Goal: Obtain resource: Download file/media

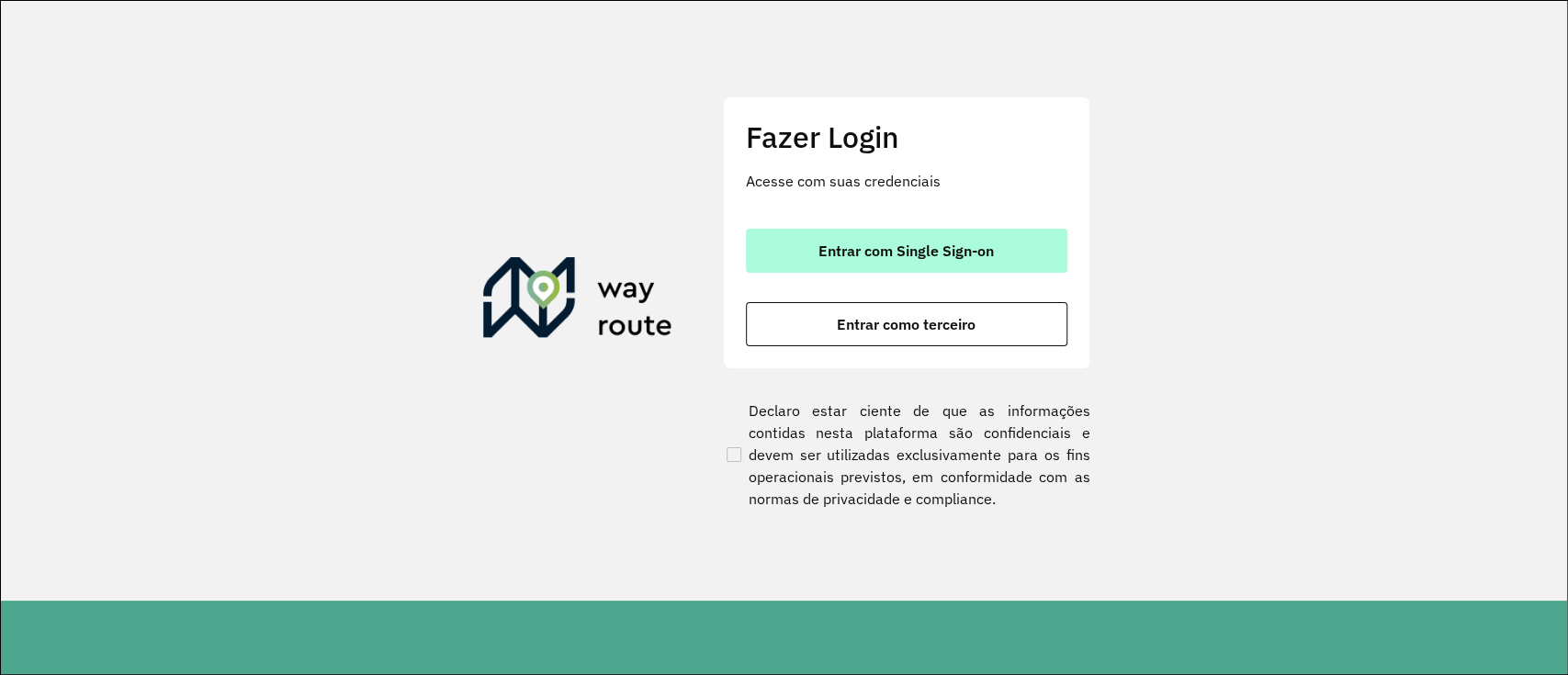
click at [964, 253] on span "Entrar com Single Sign-on" at bounding box center [905, 250] width 175 height 15
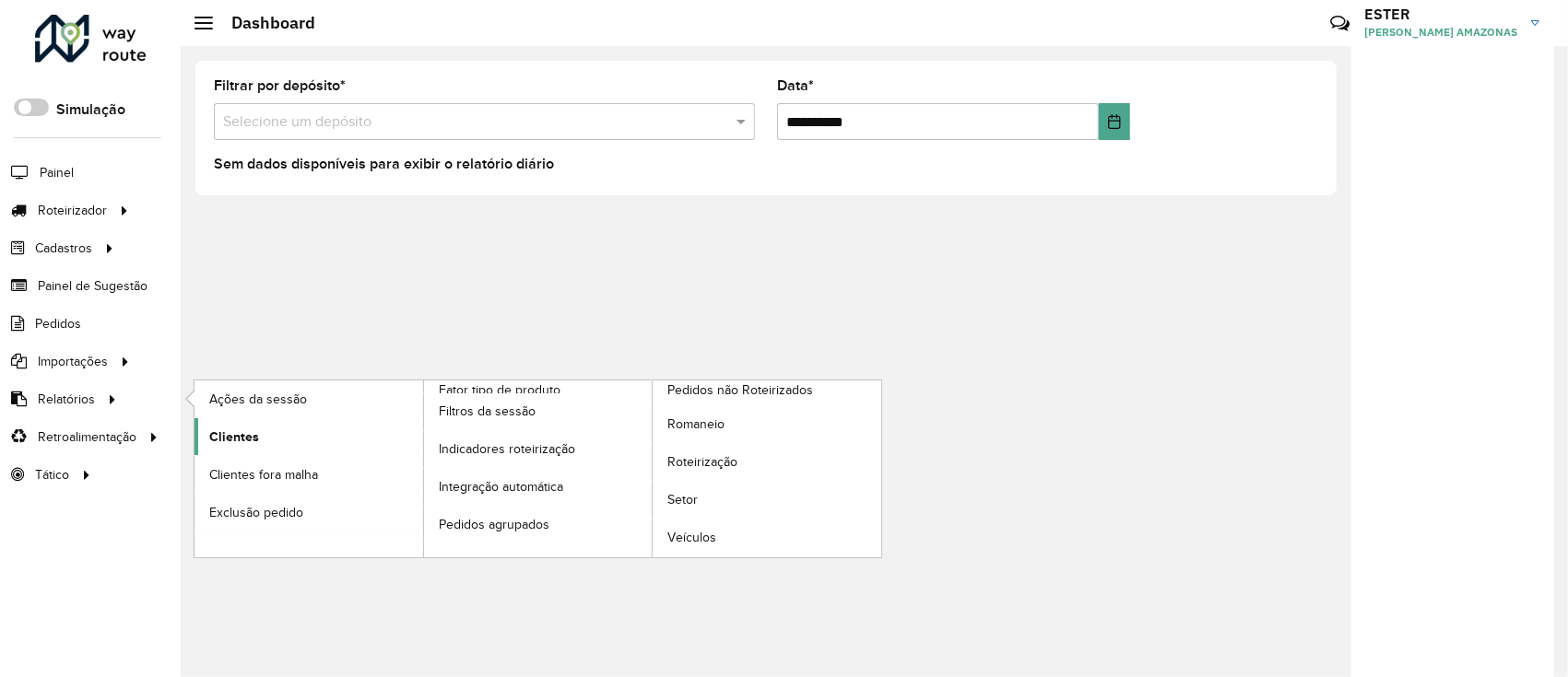
click at [228, 450] on link "Clientes" at bounding box center [309, 437] width 228 height 37
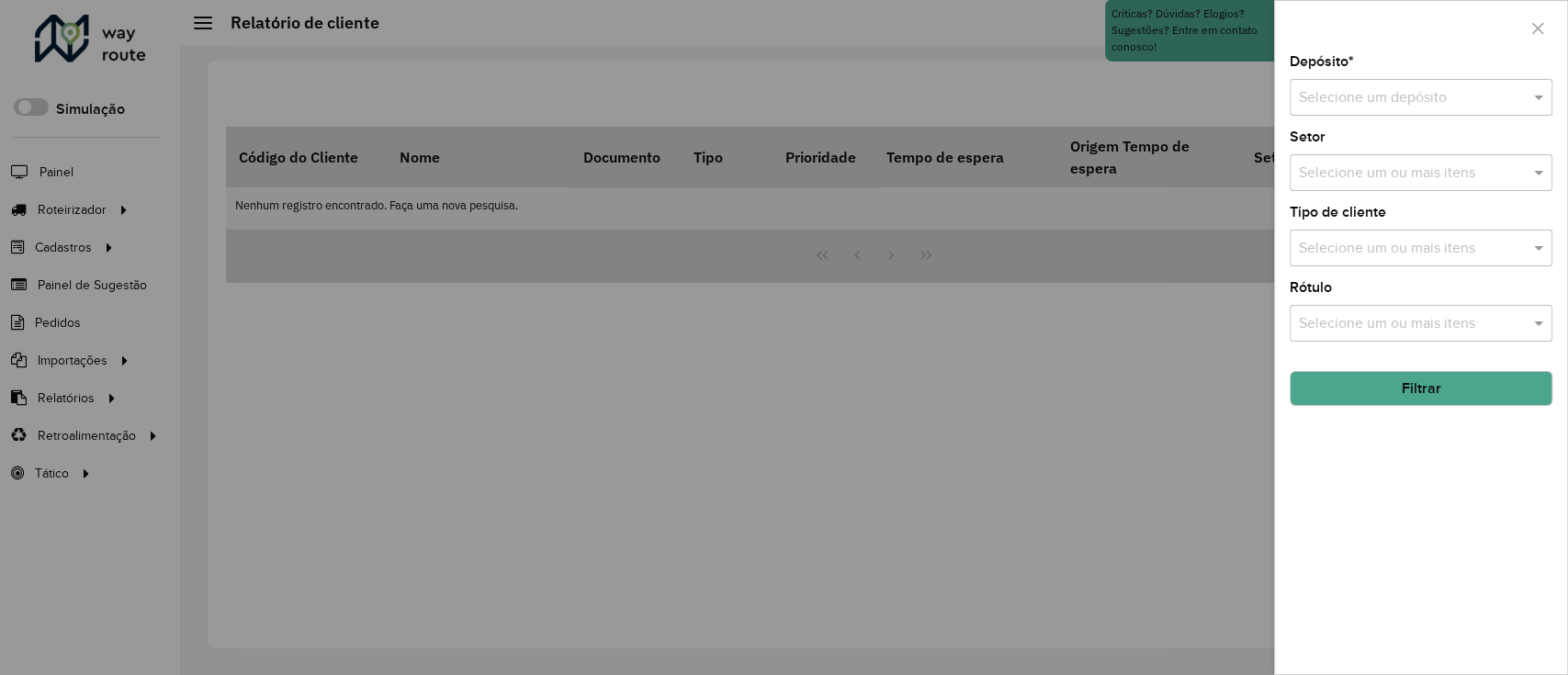
click at [1351, 108] on div "Selecione um depósito" at bounding box center [1422, 97] width 263 height 37
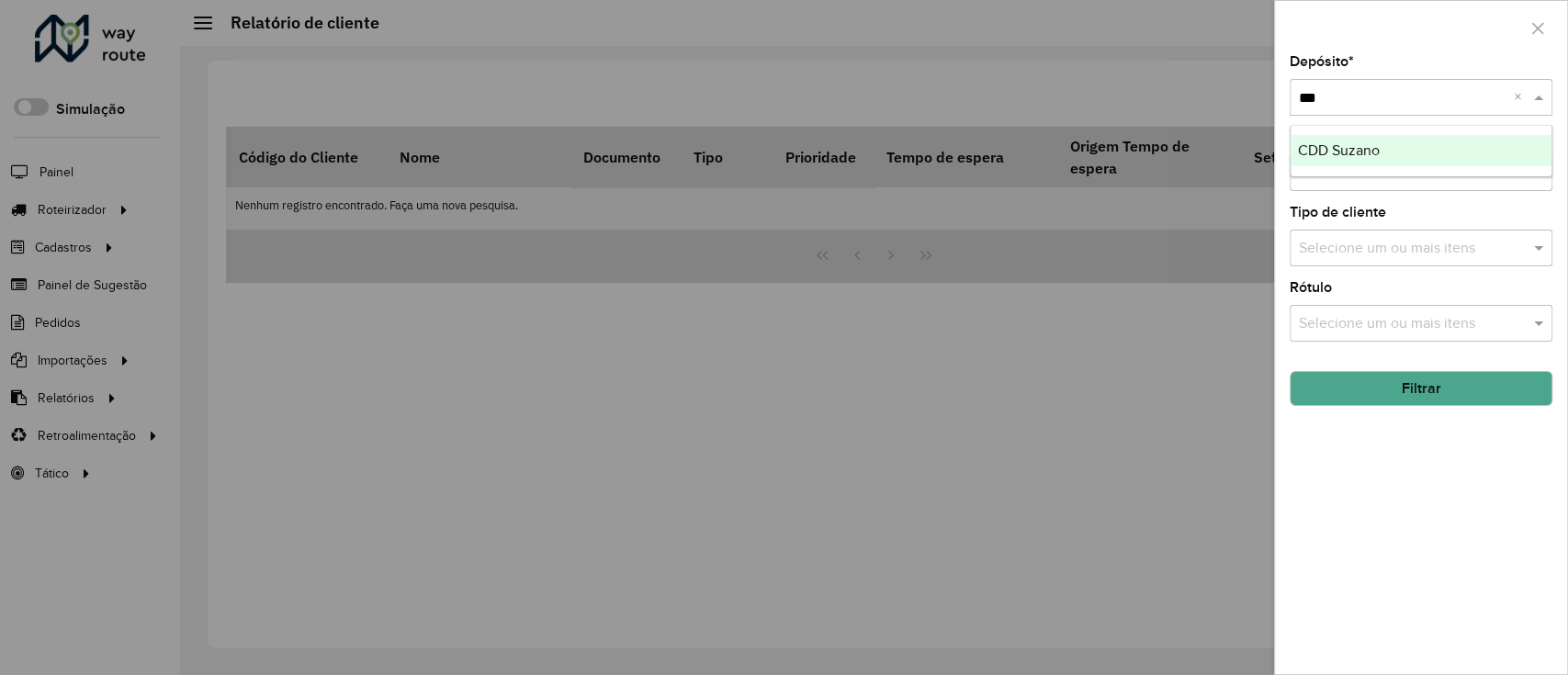
type input "****"
click at [1432, 393] on button "Filtrar" at bounding box center [1422, 388] width 263 height 35
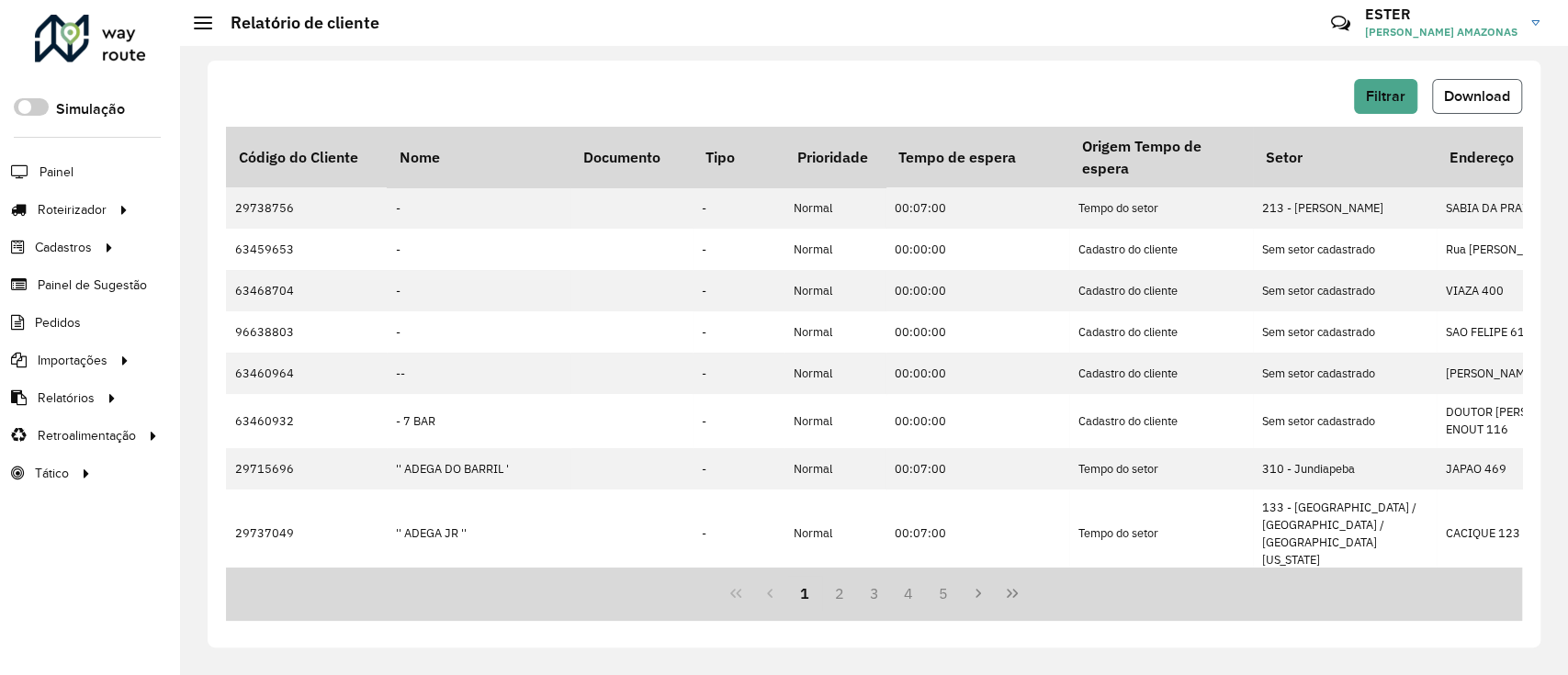
click at [1477, 96] on span "Download" at bounding box center [1477, 96] width 66 height 16
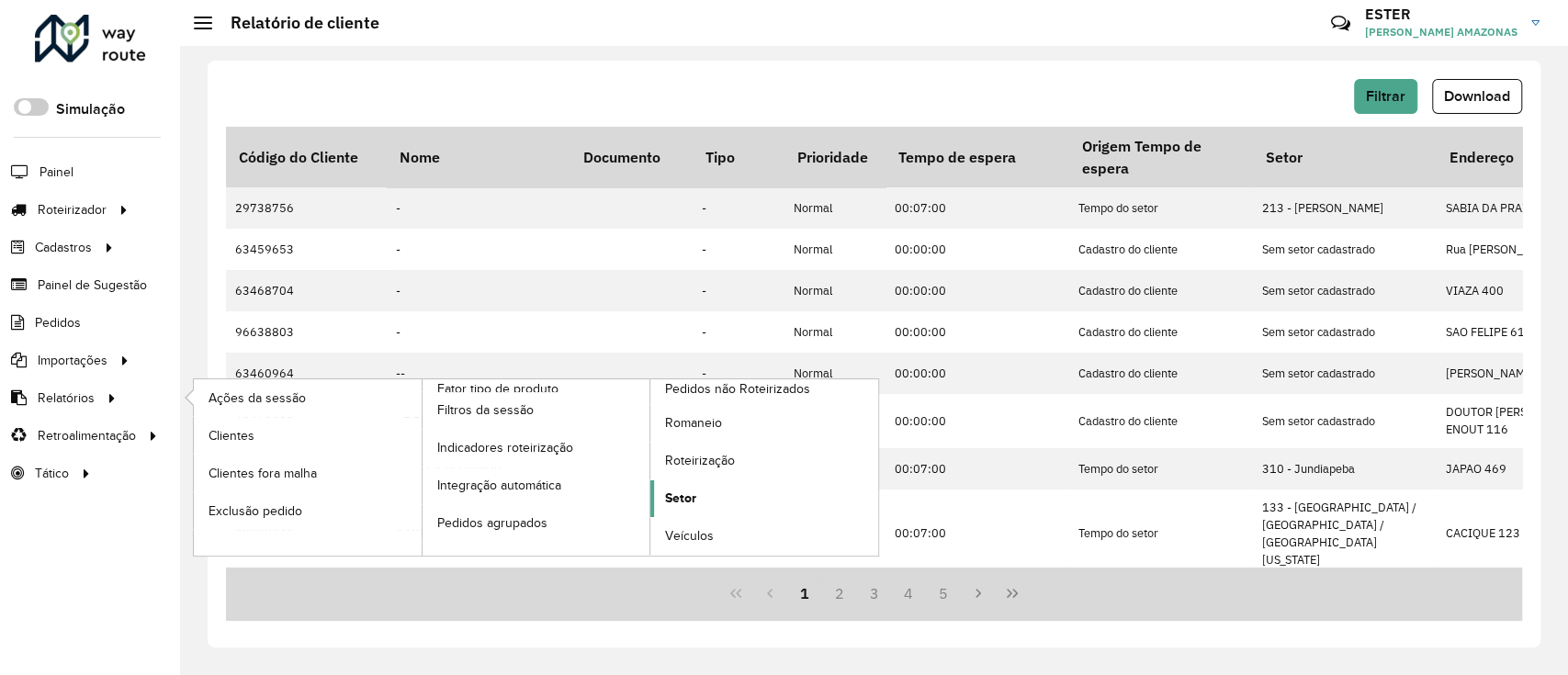
click at [692, 499] on span "Setor" at bounding box center [681, 498] width 32 height 19
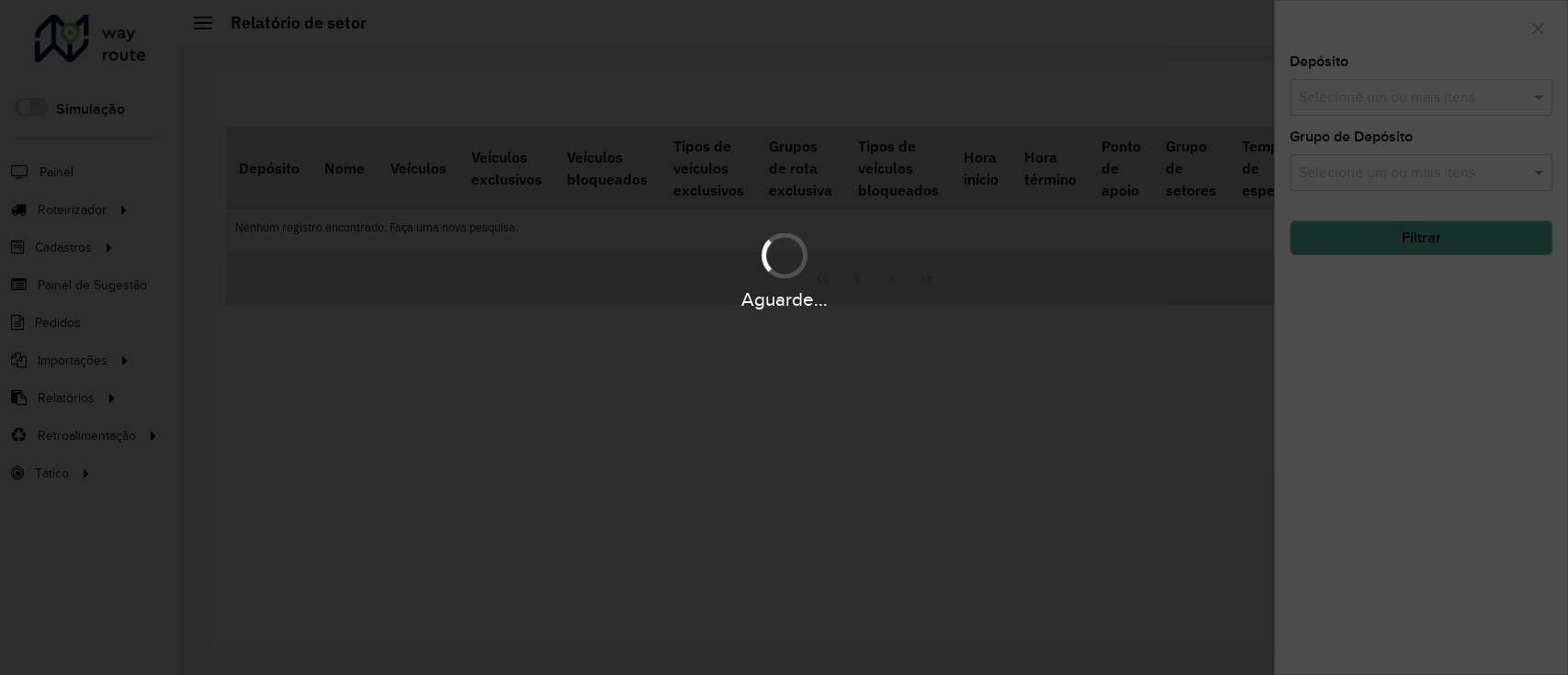
click at [1355, 103] on div "Aguarde..." at bounding box center [784, 338] width 1568 height 675
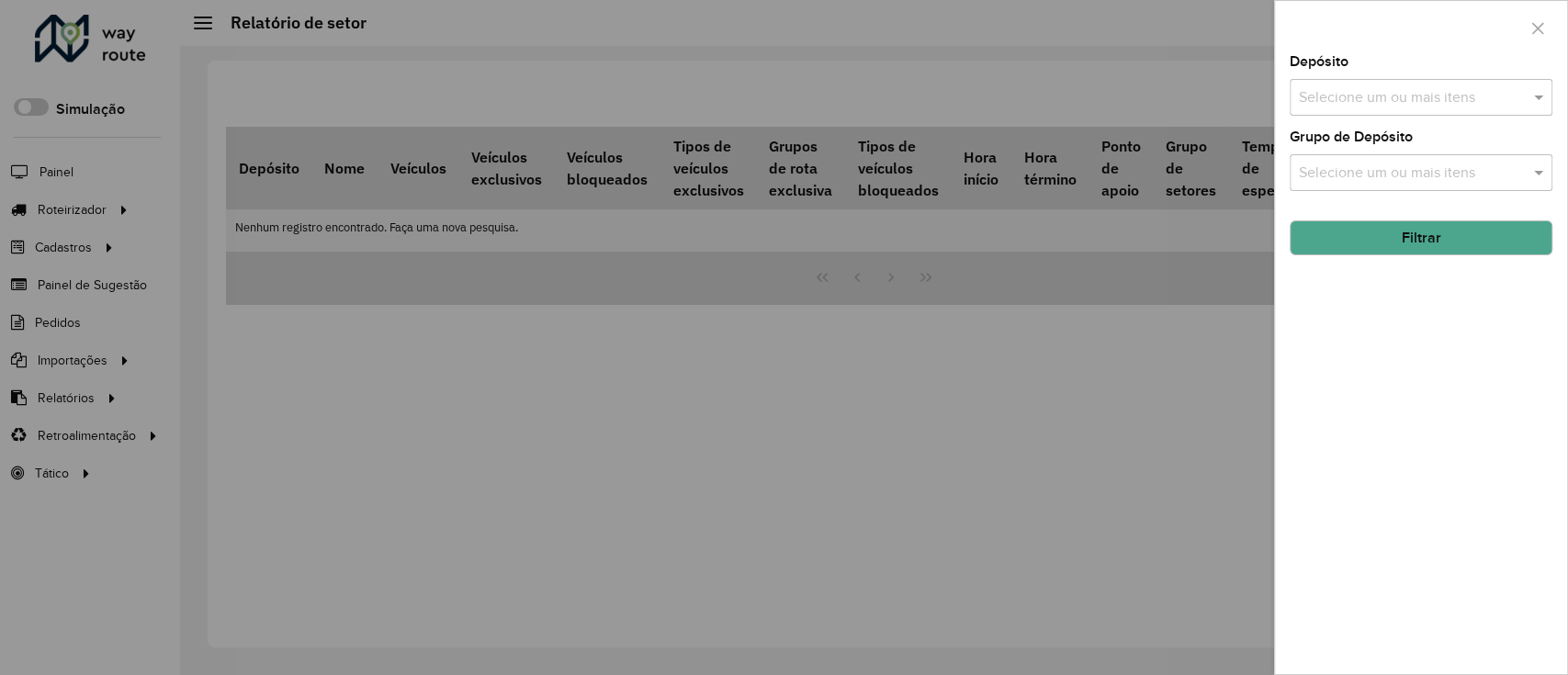
click at [1355, 103] on input "text" at bounding box center [1412, 98] width 235 height 22
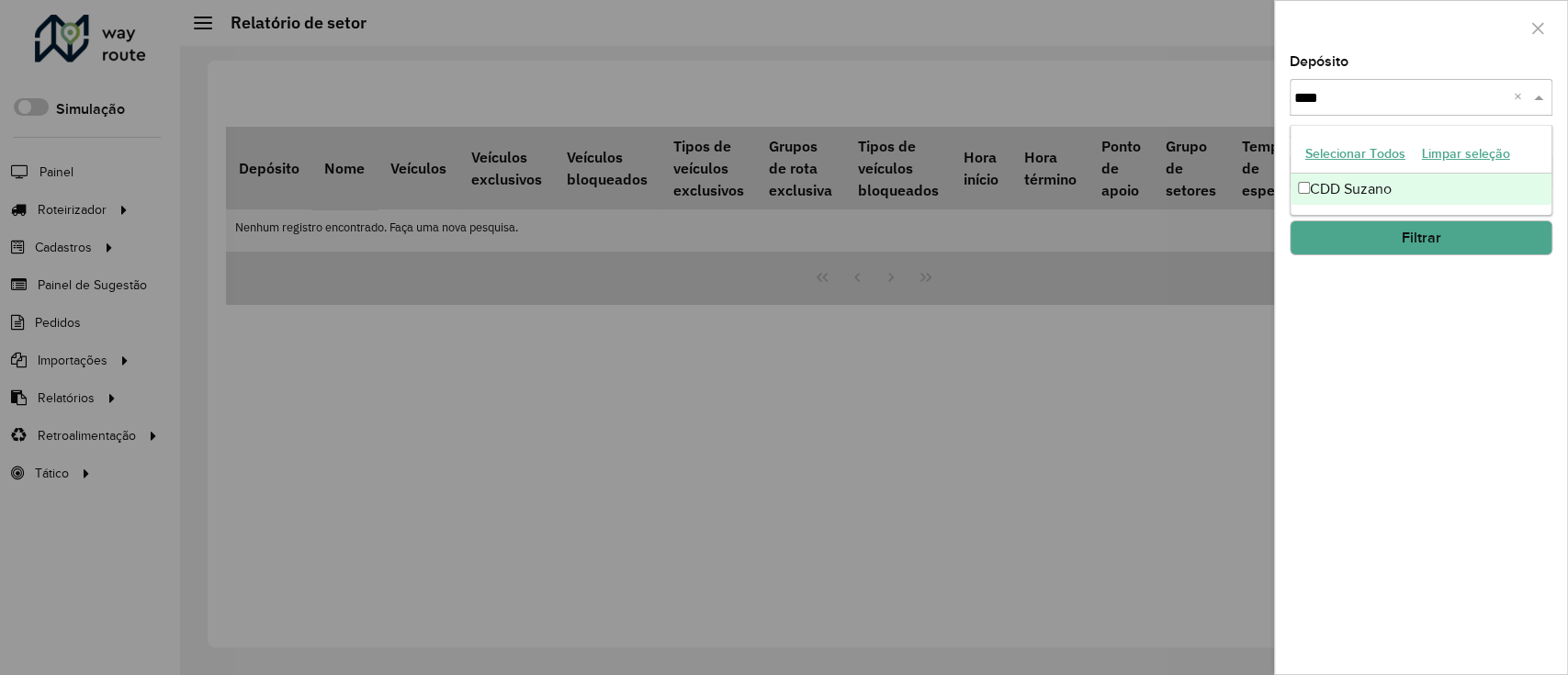
type input "*****"
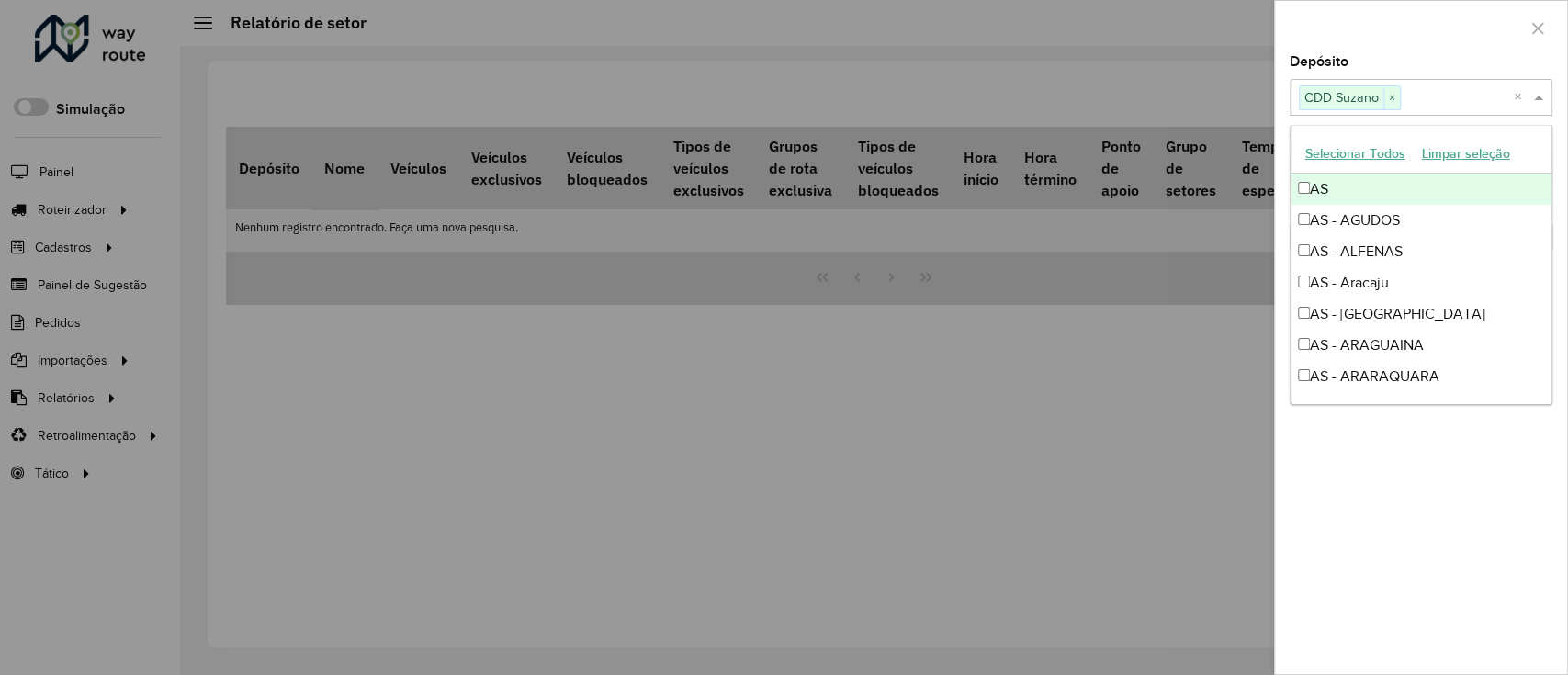
click at [1407, 44] on div at bounding box center [1421, 28] width 292 height 54
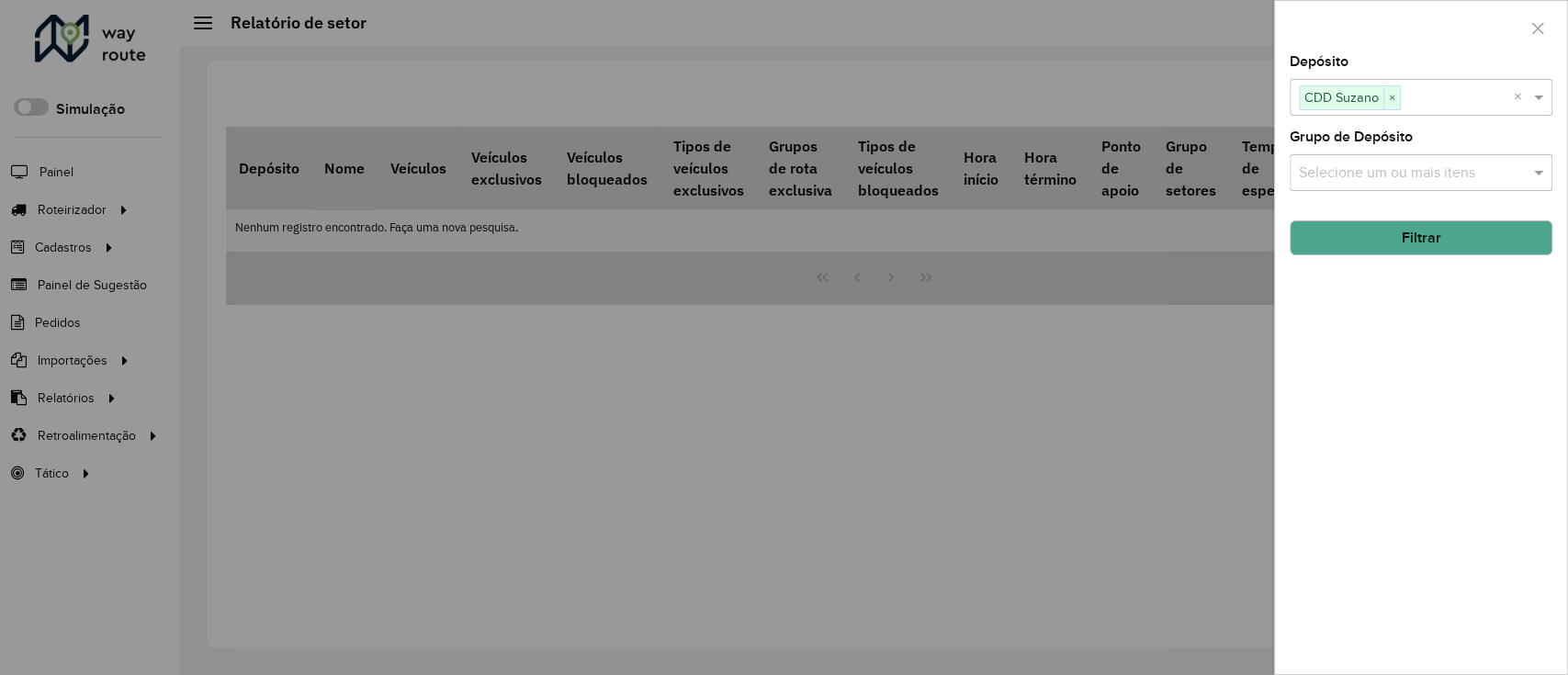
click at [1455, 242] on button "Filtrar" at bounding box center [1422, 238] width 263 height 35
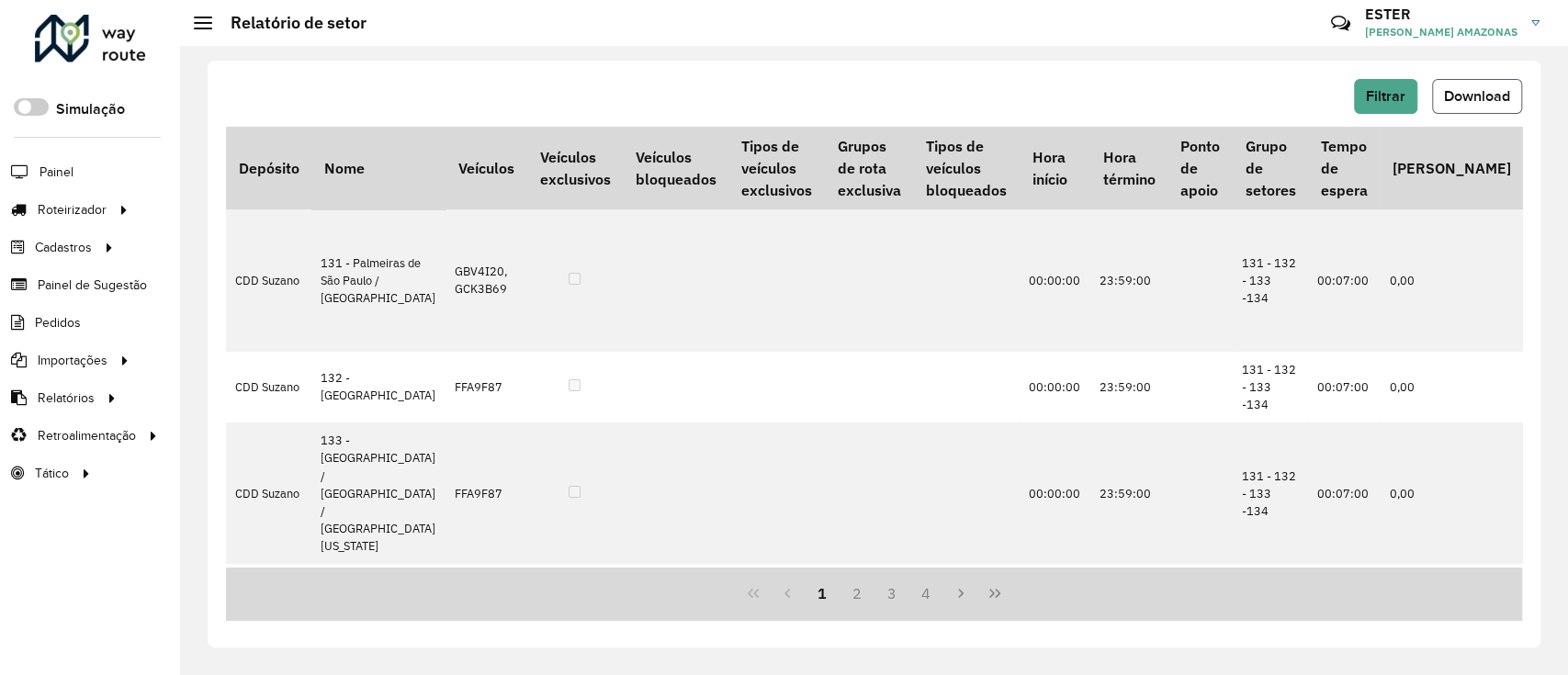
click at [1470, 93] on span "Download" at bounding box center [1477, 96] width 66 height 16
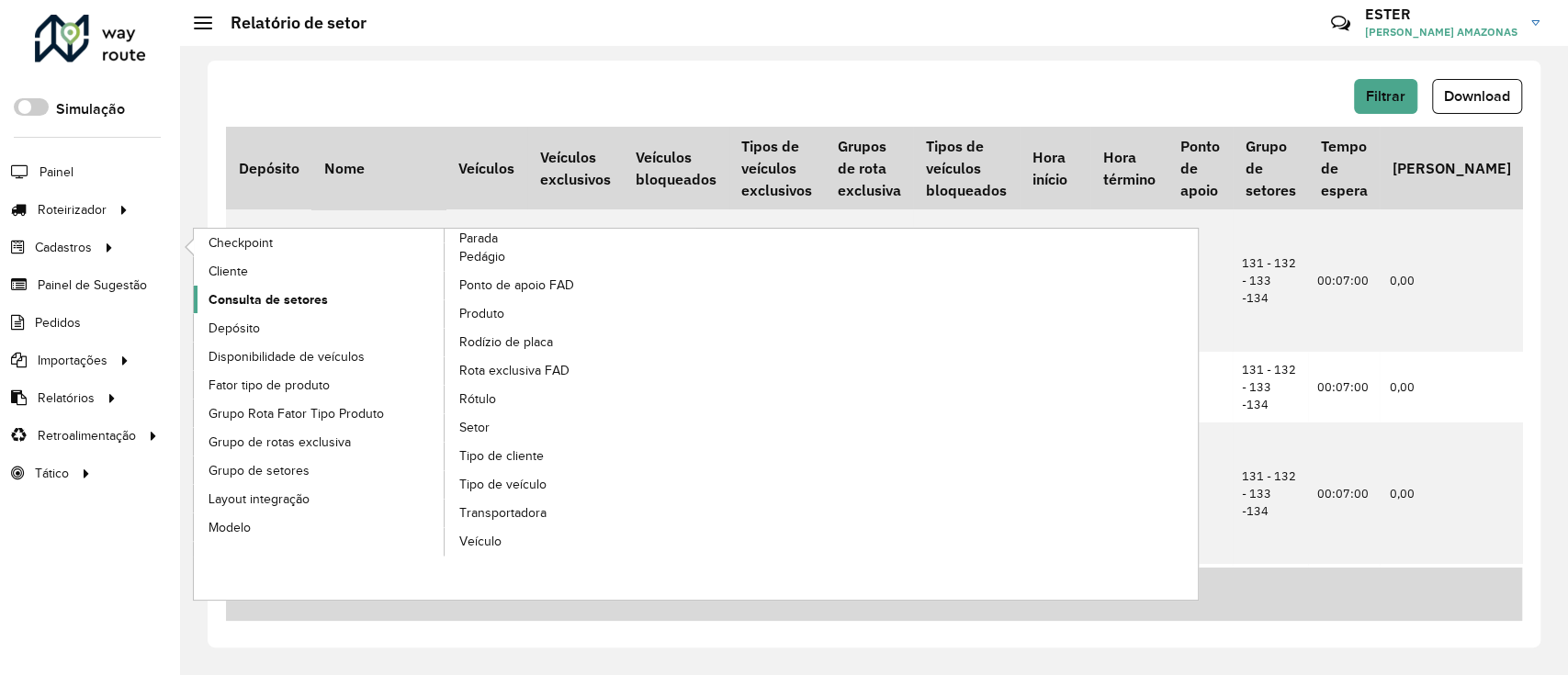
click at [310, 302] on span "Consulta de setores" at bounding box center [268, 299] width 120 height 19
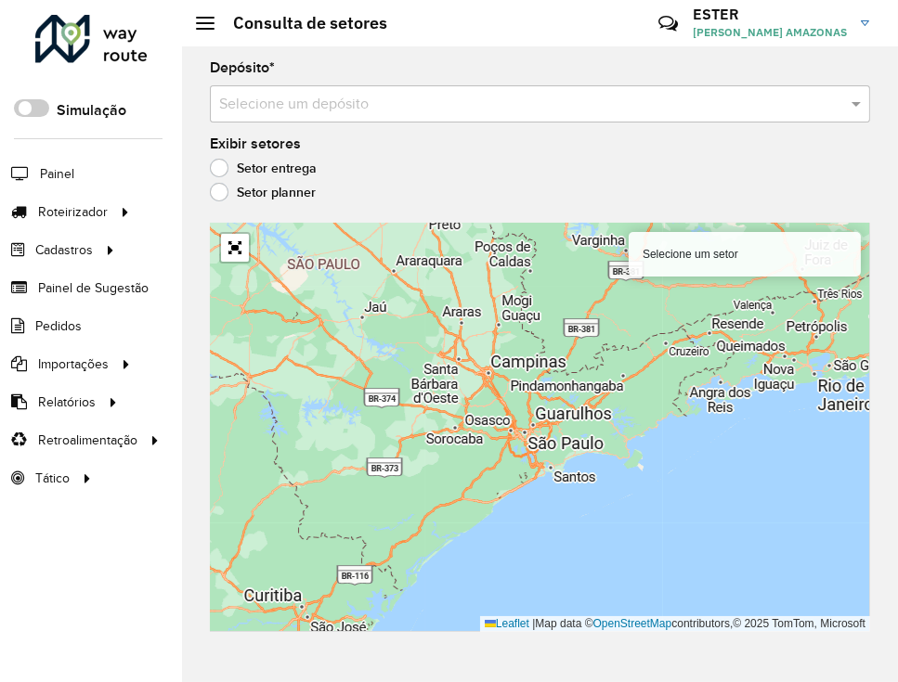
click at [682, 95] on input "text" at bounding box center [521, 105] width 604 height 22
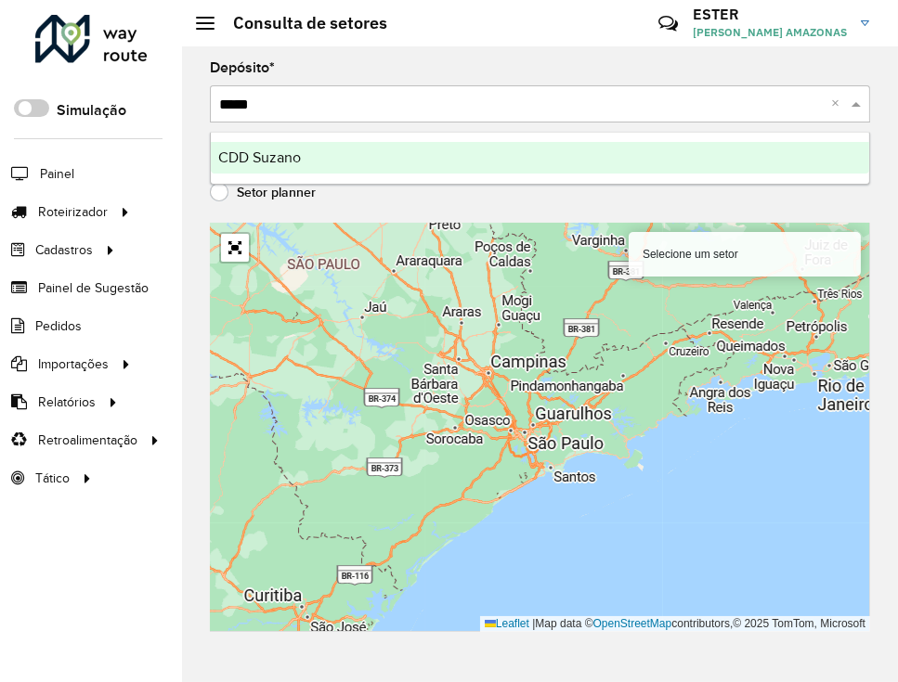
type input "******"
